Goal: Task Accomplishment & Management: Manage account settings

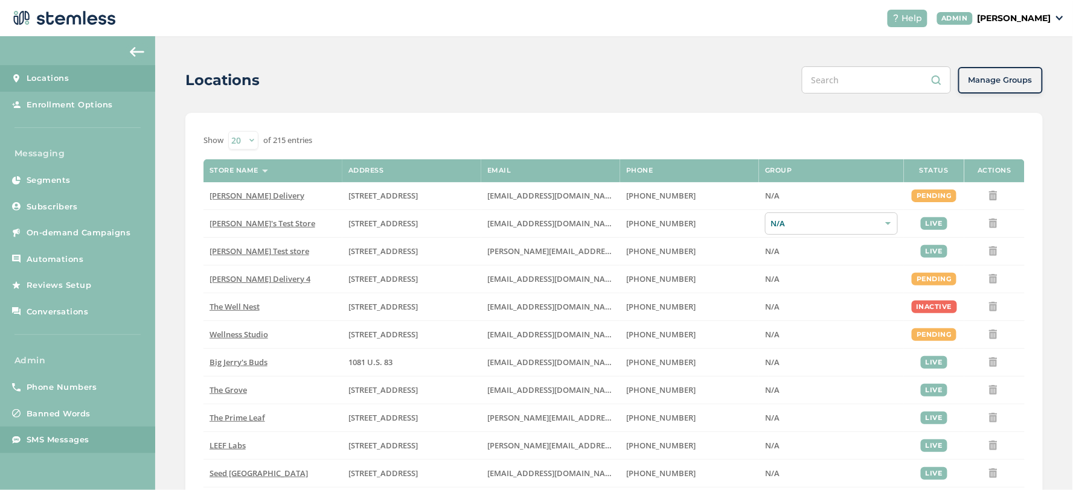
click at [56, 436] on span "SMS Messages" at bounding box center [58, 440] width 63 height 12
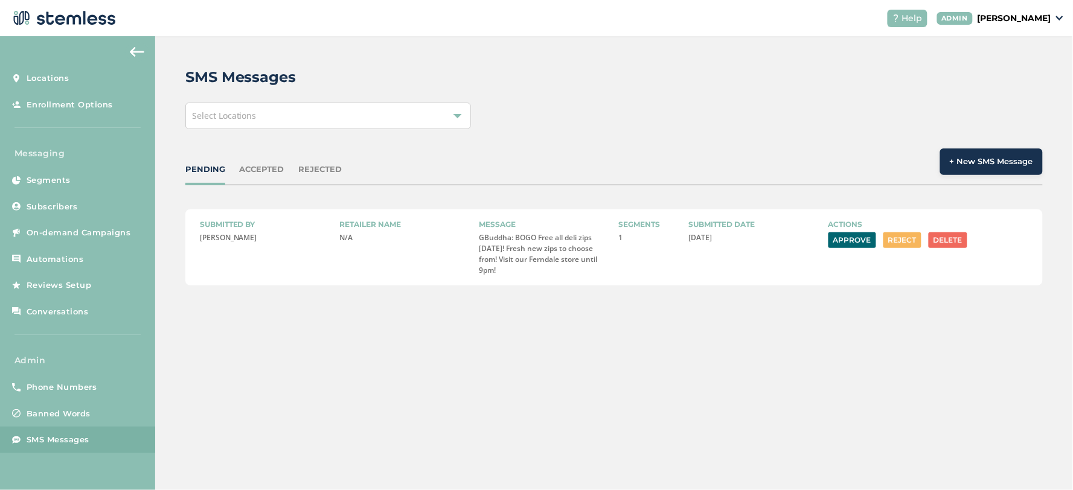
click at [850, 235] on button "Approve" at bounding box center [852, 240] width 48 height 16
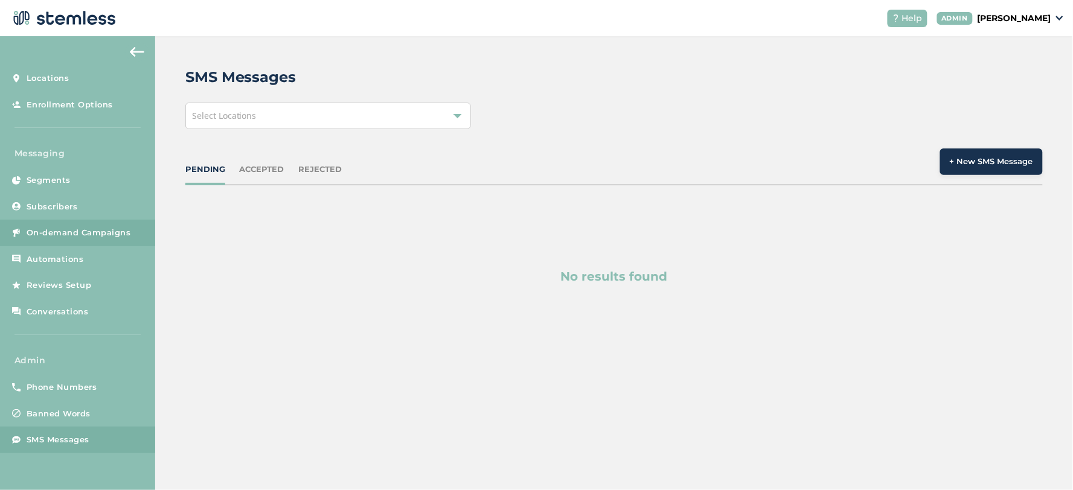
click at [85, 228] on span "On-demand Campaigns" at bounding box center [79, 233] width 104 height 12
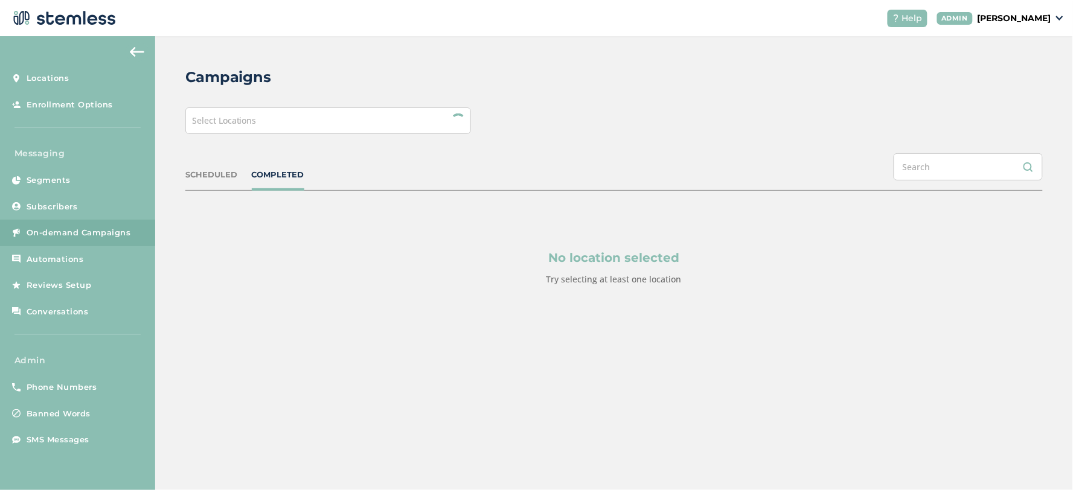
click at [310, 127] on div "Select Locations" at bounding box center [328, 120] width 286 height 27
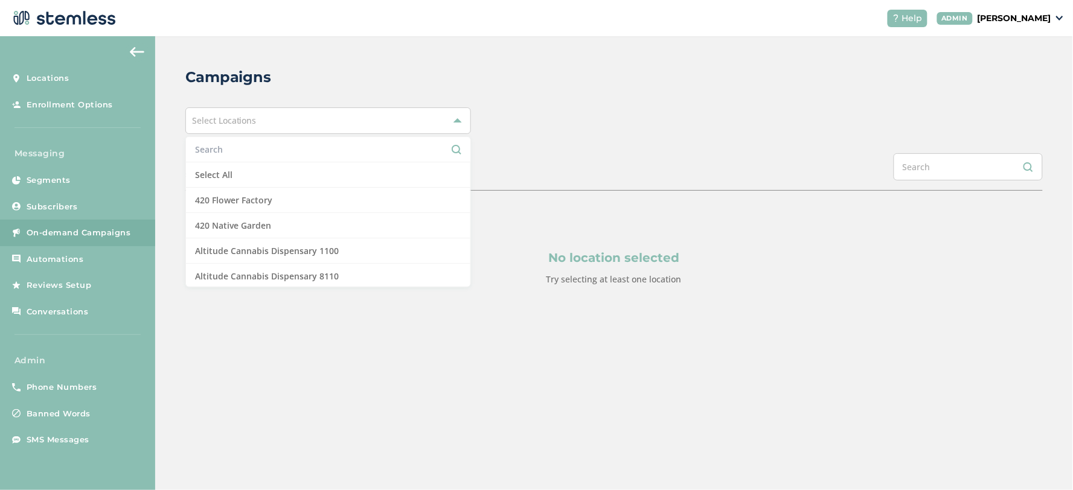
click at [282, 151] on input "text" at bounding box center [328, 149] width 266 height 13
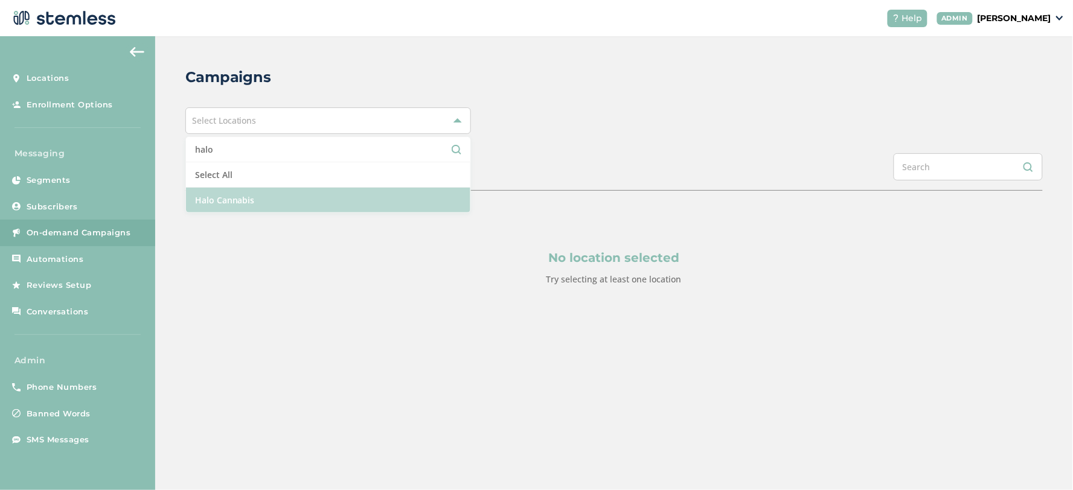
click at [260, 189] on li "Halo Cannabis" at bounding box center [328, 200] width 284 height 25
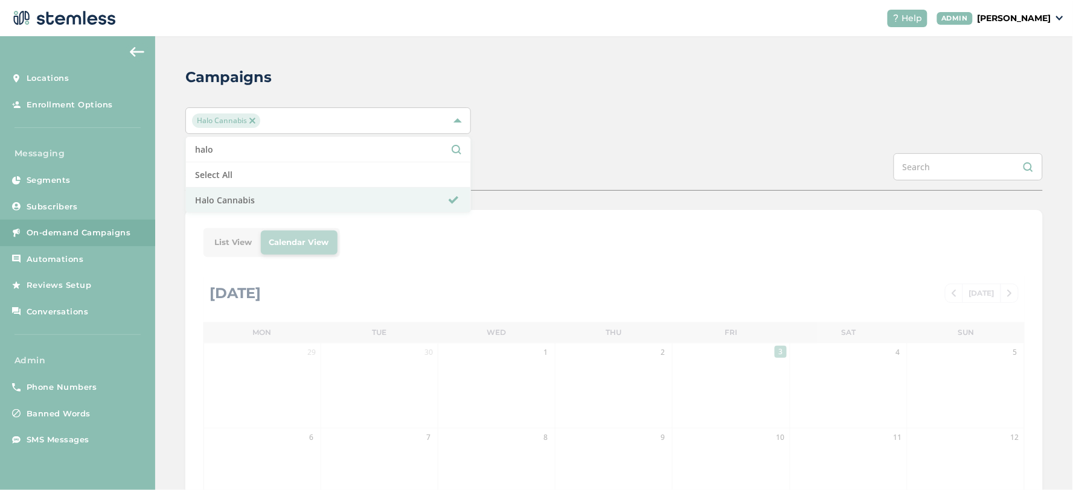
click at [254, 153] on input "halo" at bounding box center [328, 149] width 266 height 13
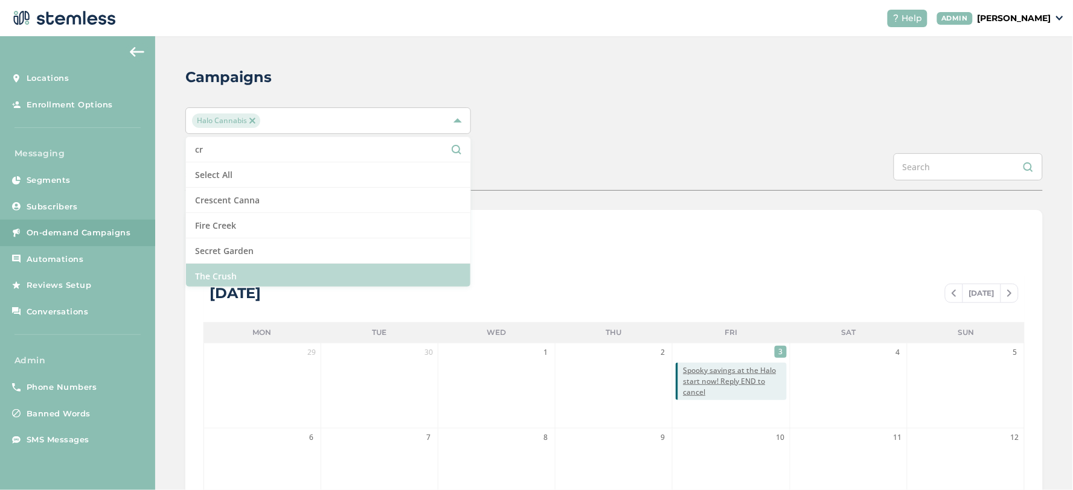
click at [287, 269] on li "The Crush" at bounding box center [328, 276] width 284 height 25
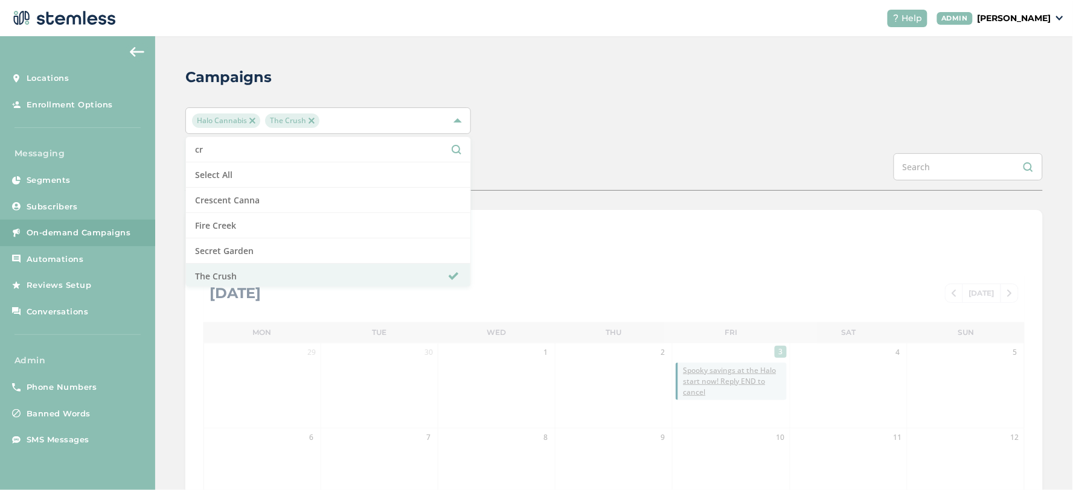
click at [260, 146] on input "cr" at bounding box center [328, 149] width 266 height 13
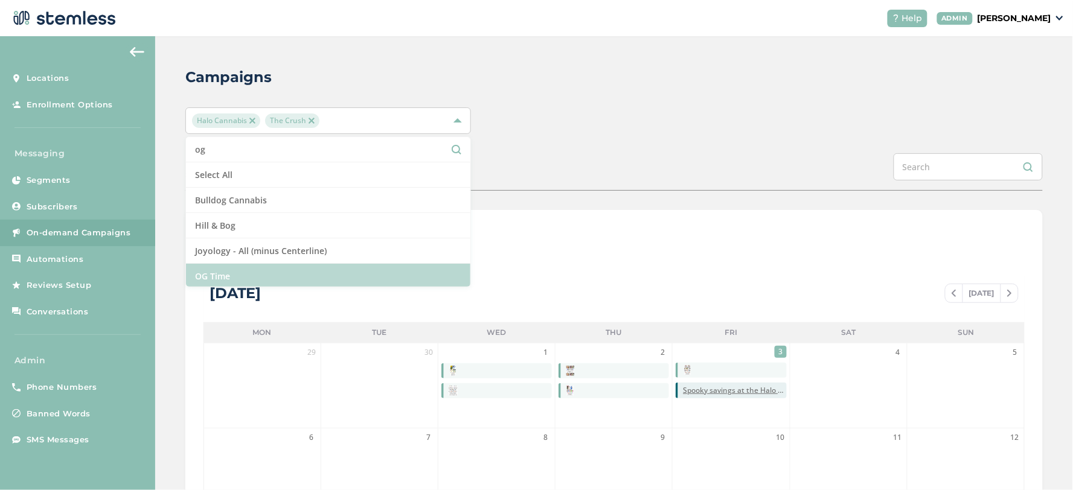
type input "og"
click at [261, 264] on li "OG Time" at bounding box center [328, 276] width 284 height 25
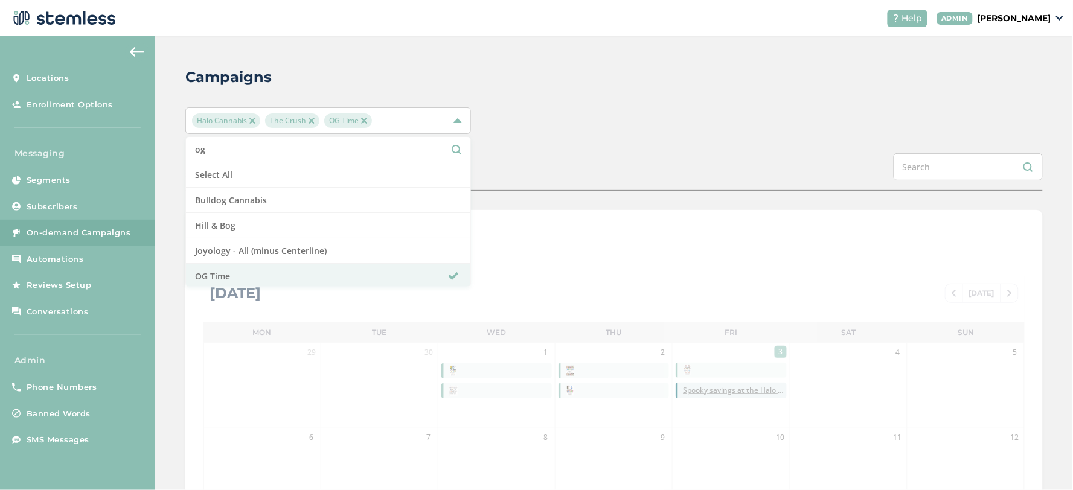
click at [568, 74] on div "Campaigns" at bounding box center [608, 77] width 847 height 22
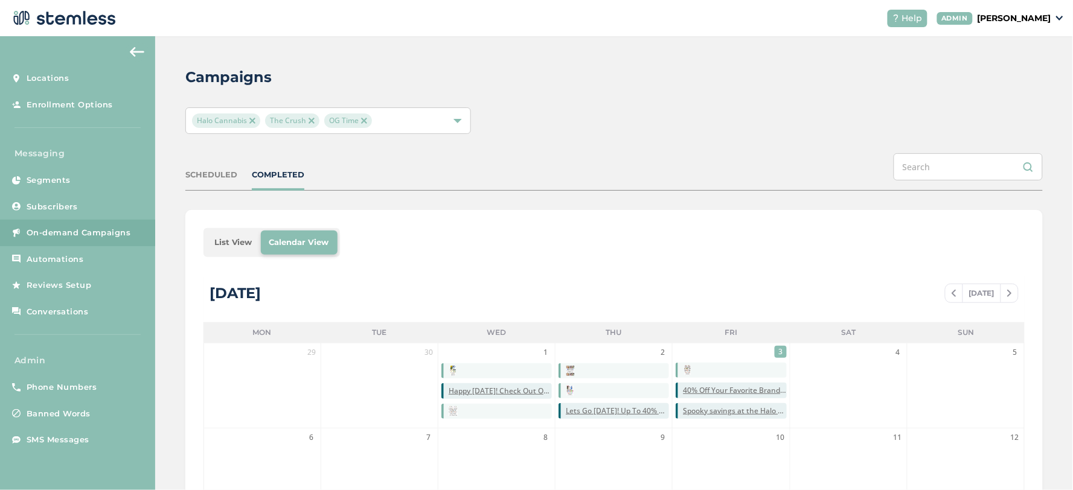
click at [243, 254] on li "List View" at bounding box center [233, 243] width 55 height 24
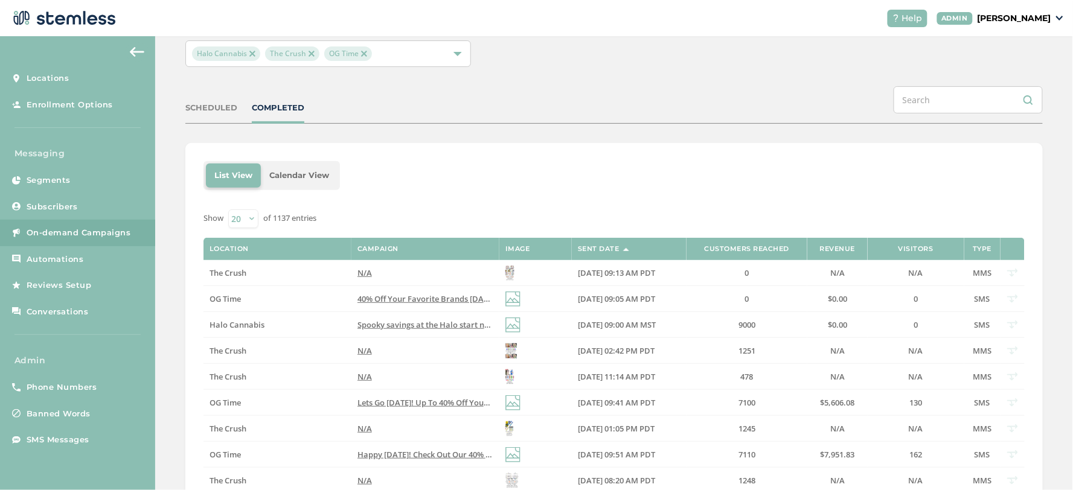
scroll to position [134, 0]
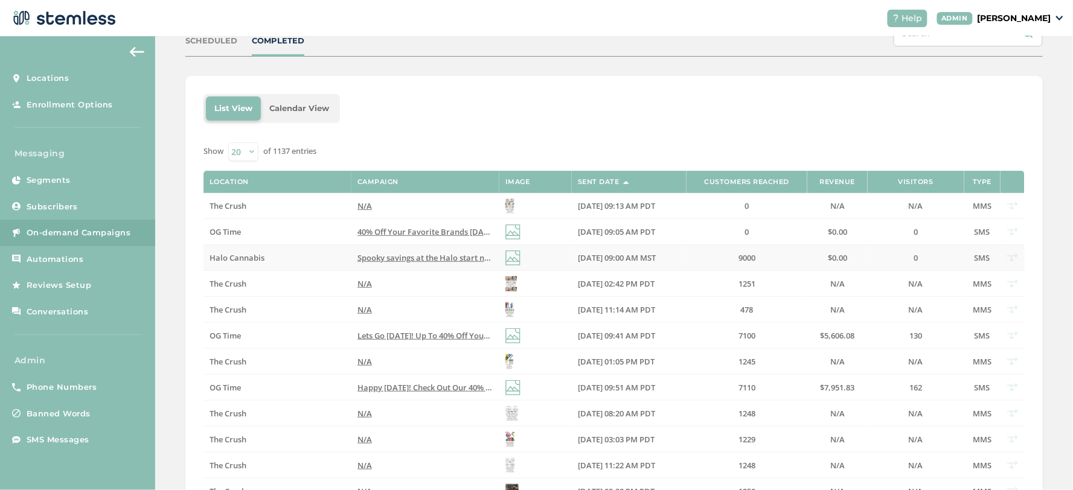
click at [420, 258] on span "Spooky savings at the Halo start now! Reply END to cancel" at bounding box center [465, 257] width 216 height 11
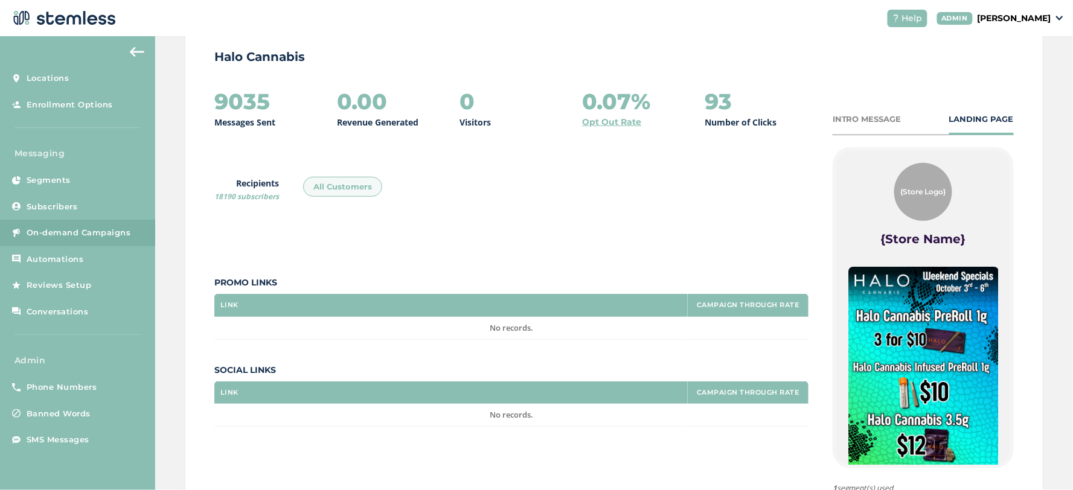
scroll to position [246, 0]
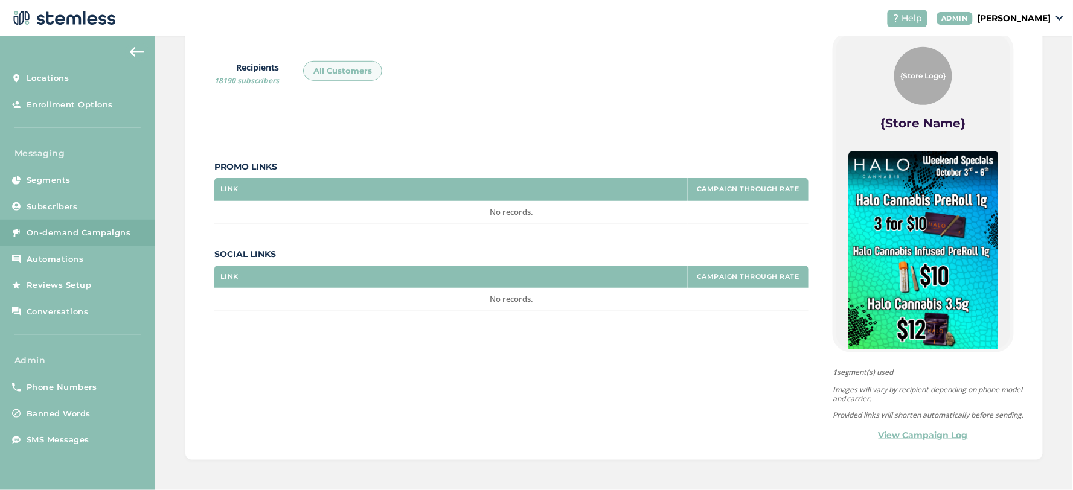
click at [925, 435] on link "View Campaign Log" at bounding box center [922, 435] width 89 height 13
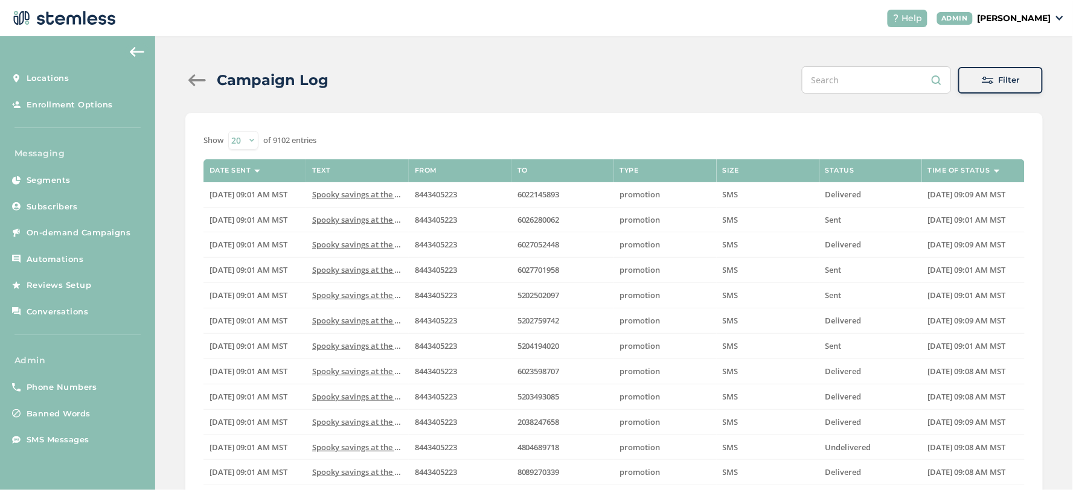
click at [195, 74] on div at bounding box center [197, 80] width 24 height 12
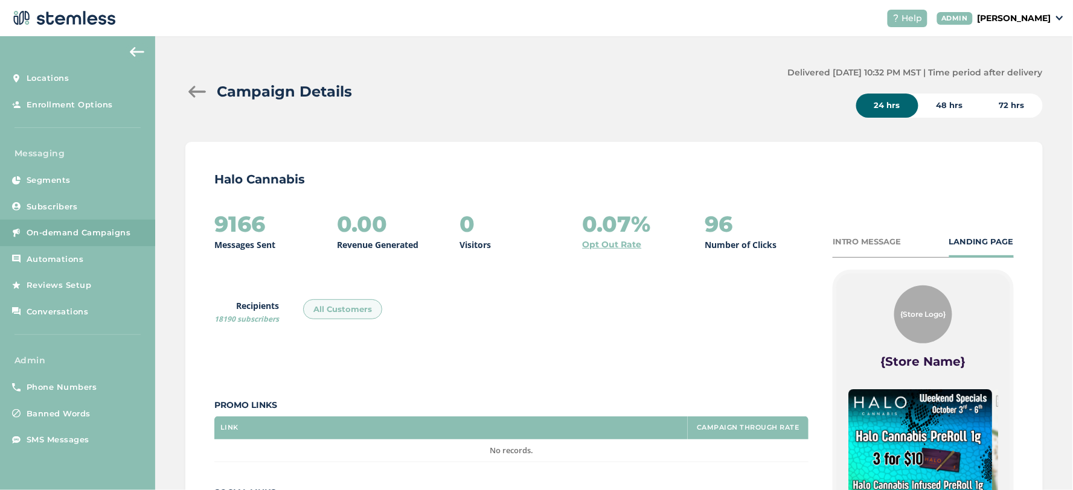
click at [196, 91] on div at bounding box center [197, 92] width 24 height 12
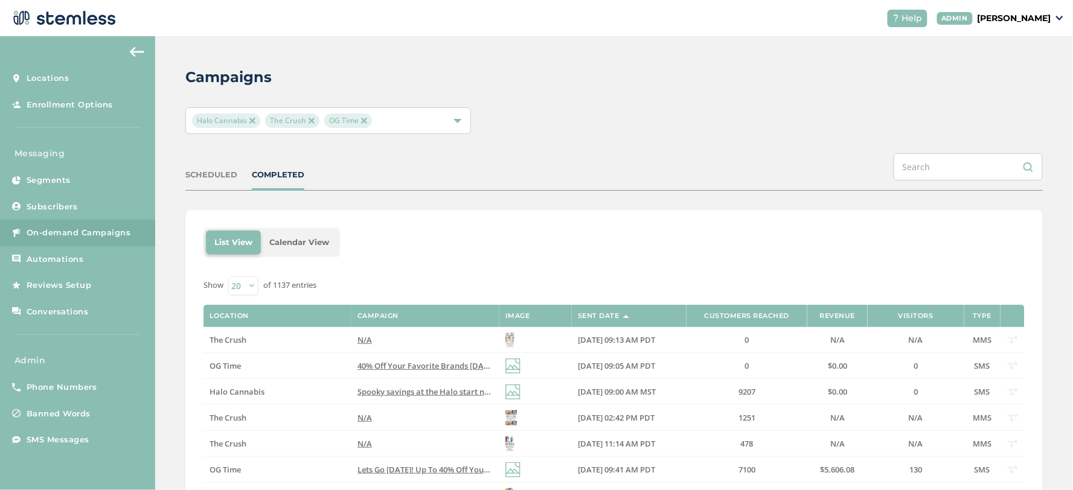
scroll to position [67, 0]
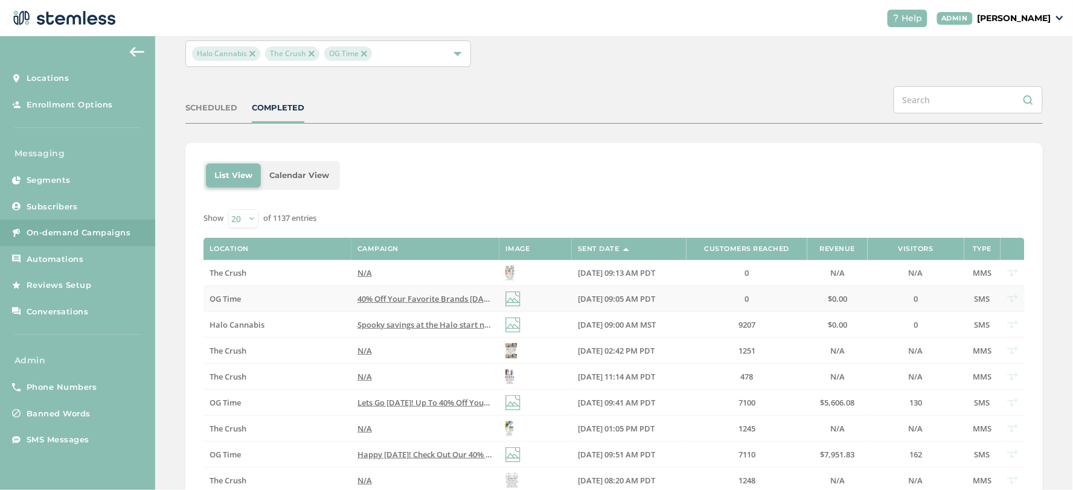
click at [408, 299] on span "40% Off Your Favorite Brands [DATE] at OG Time...Click The Link to Learn More!.…" at bounding box center [545, 298] width 377 height 11
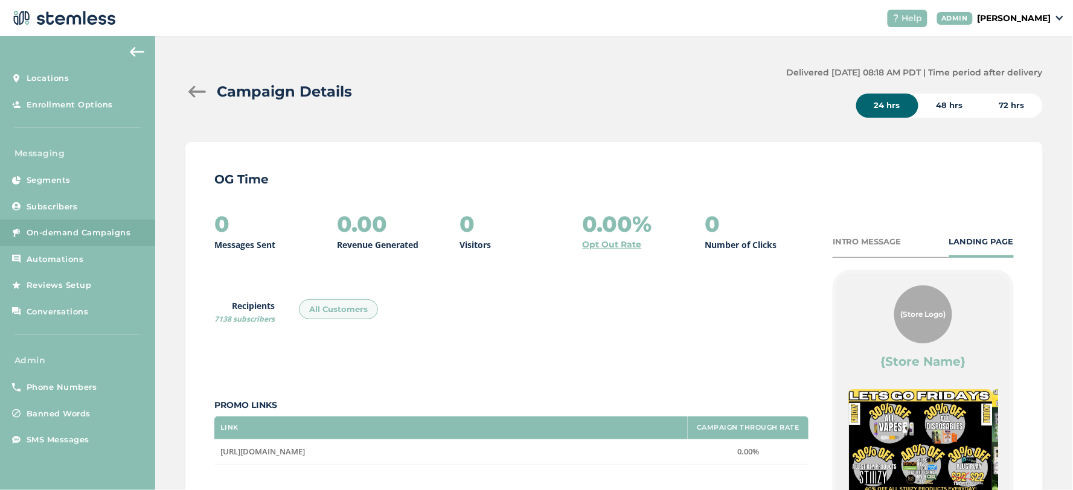
click at [197, 87] on div at bounding box center [197, 92] width 24 height 12
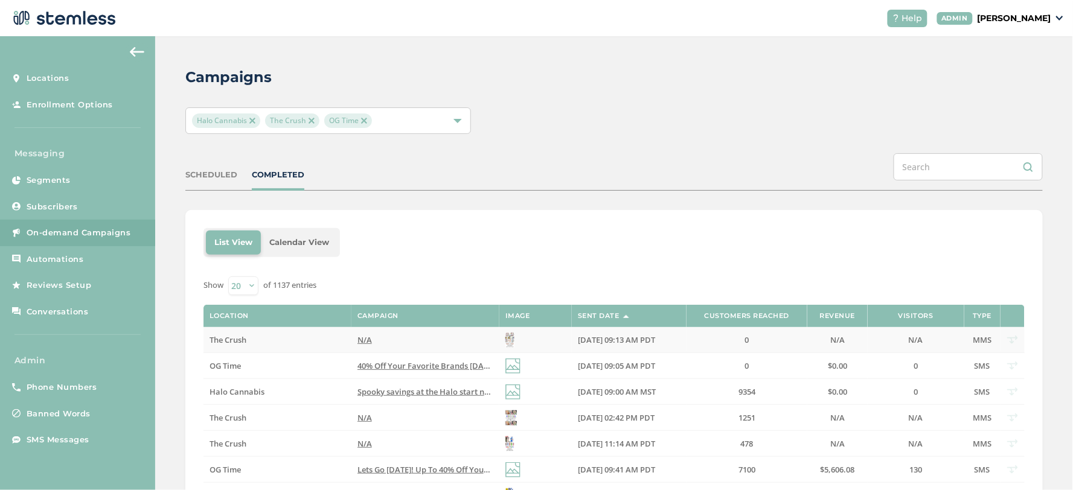
click at [364, 345] on td "N/A" at bounding box center [425, 340] width 148 height 26
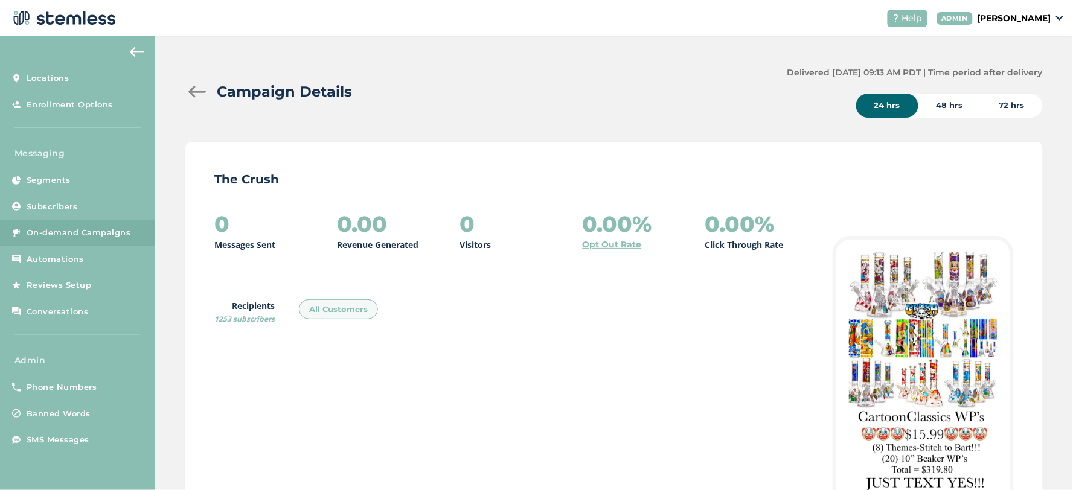
click at [196, 92] on div at bounding box center [197, 92] width 24 height 12
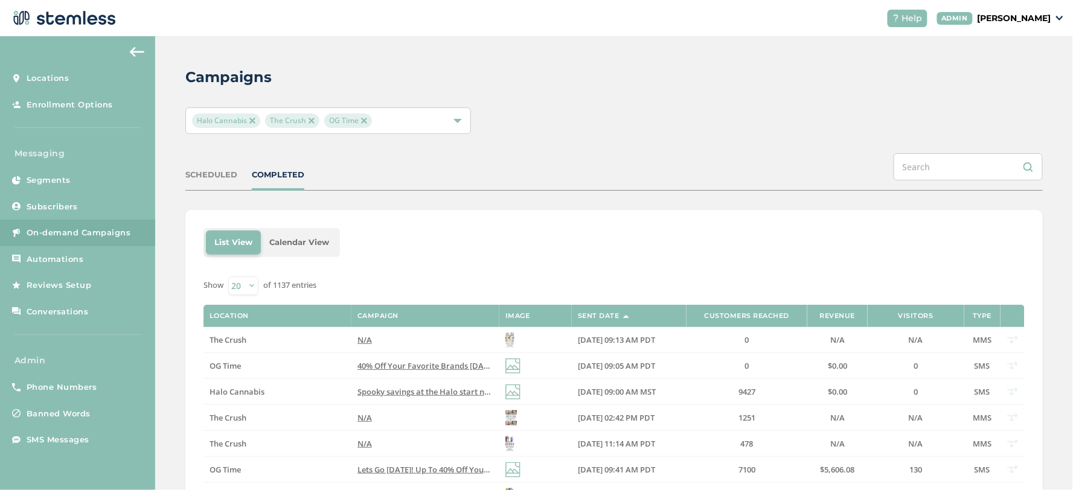
scroll to position [134, 0]
